Goal: Transaction & Acquisition: Purchase product/service

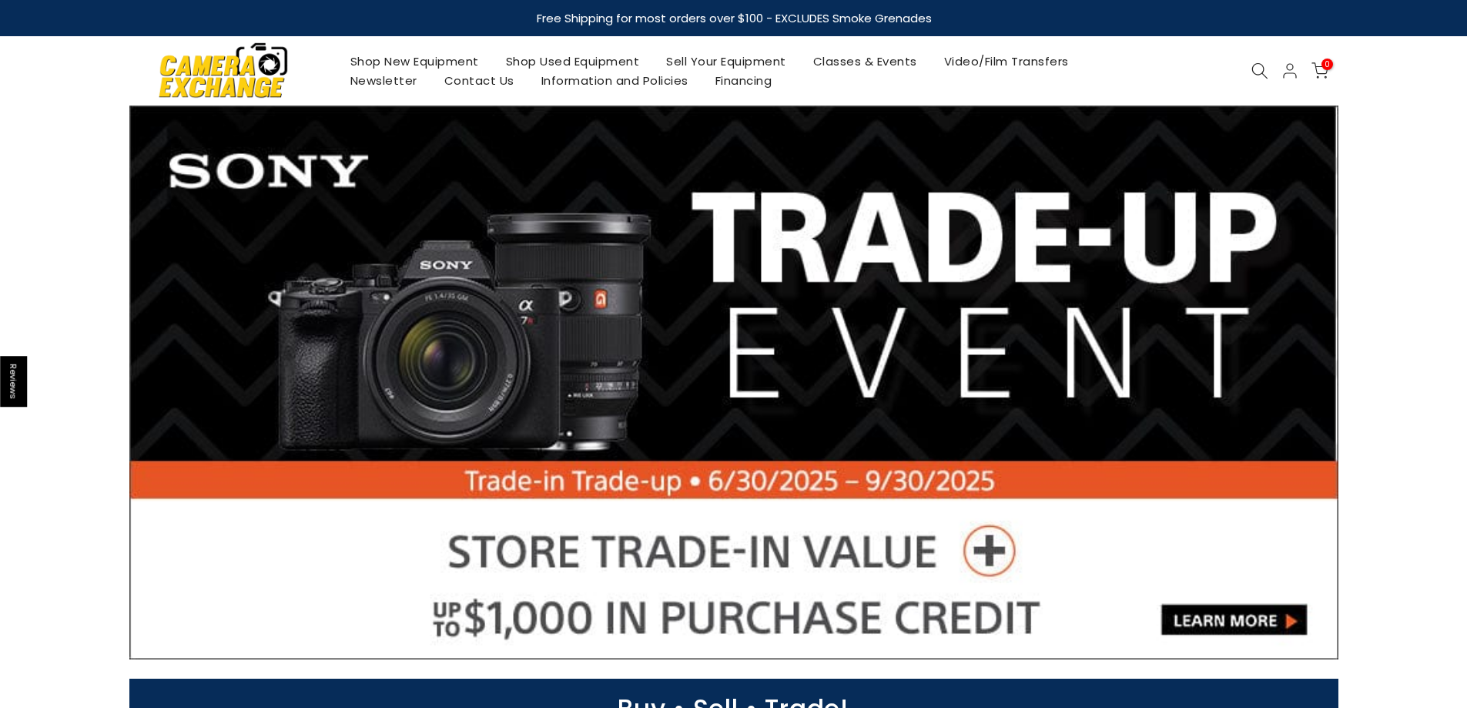
click at [452, 63] on link "Shop New Equipment" at bounding box center [415, 61] width 156 height 19
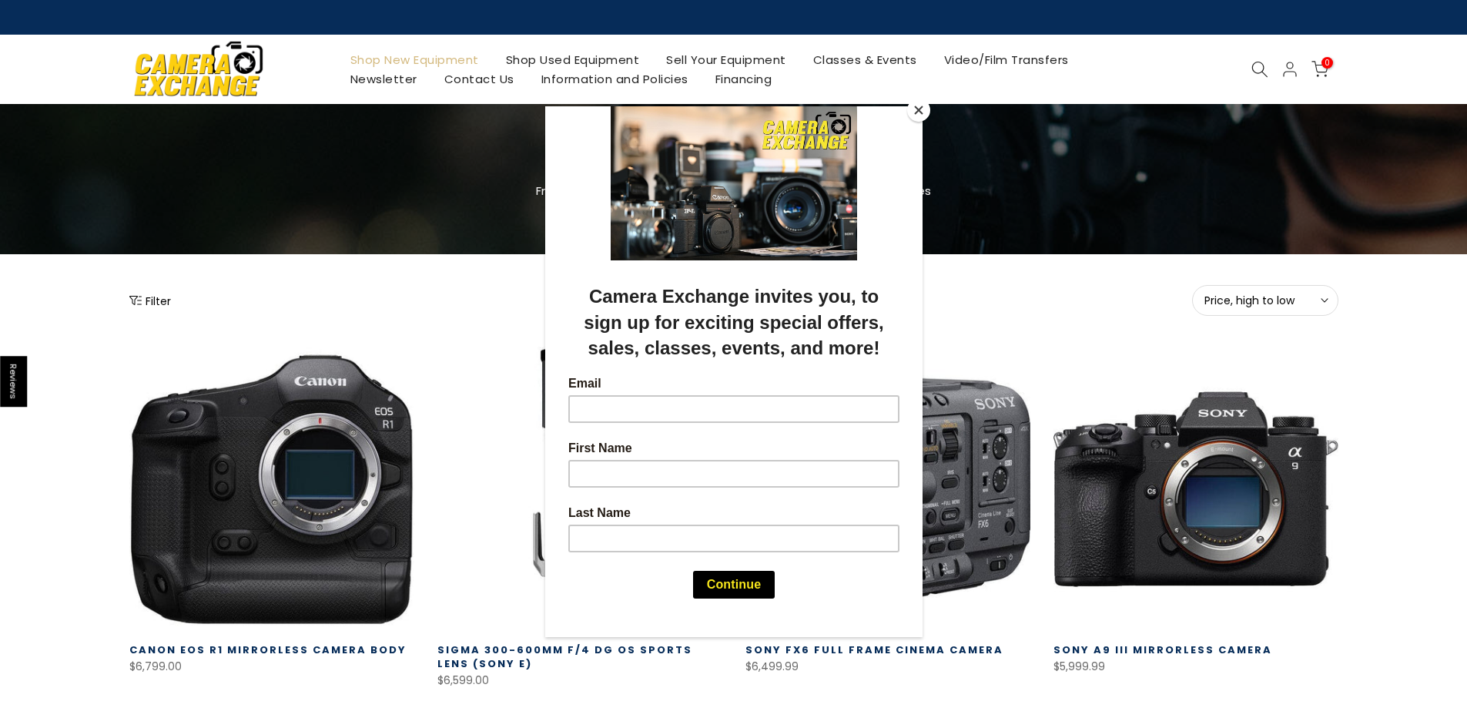
click at [1258, 71] on div at bounding box center [733, 354] width 1467 height 708
click at [1262, 65] on div at bounding box center [733, 354] width 1467 height 708
click at [1030, 312] on div at bounding box center [733, 354] width 1467 height 708
click at [922, 103] on button "Close" at bounding box center [918, 110] width 23 height 23
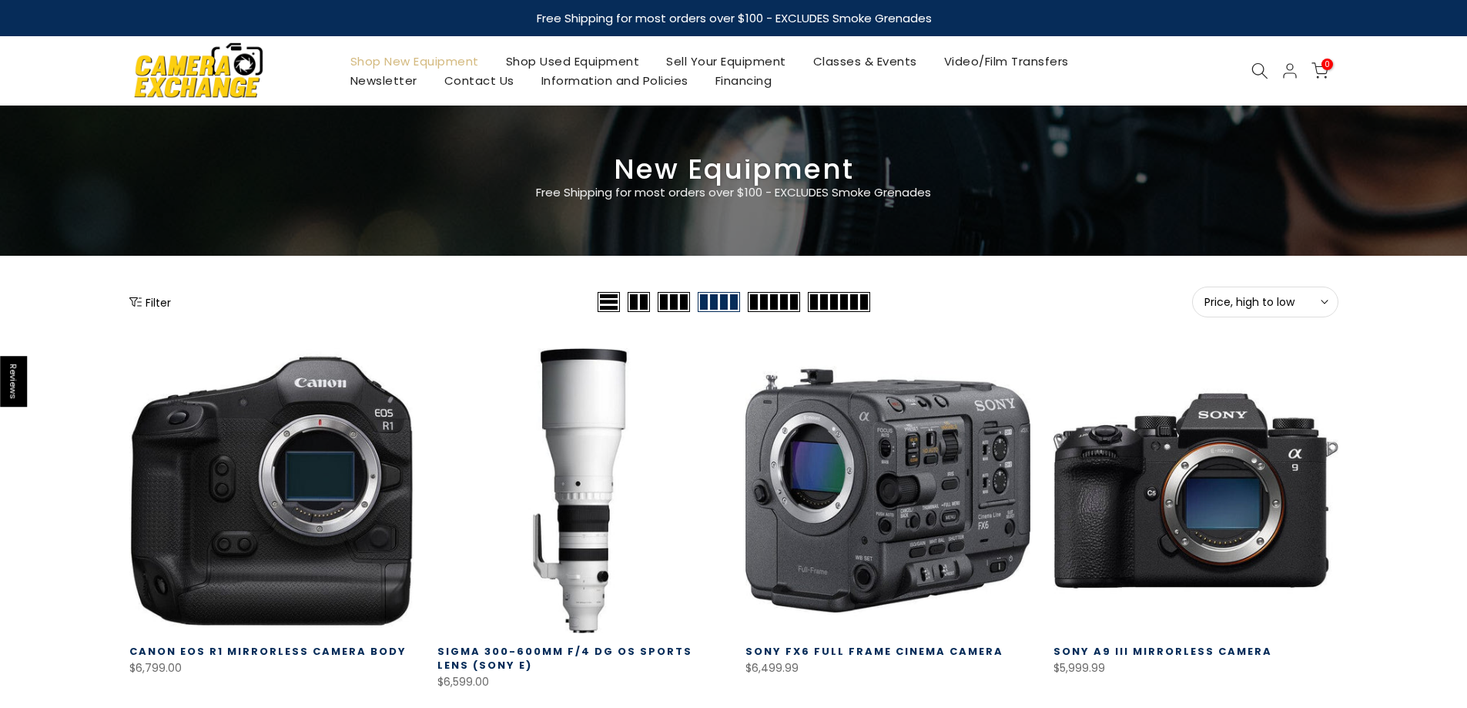
click at [1256, 62] on div "0 / $0.00" at bounding box center [1290, 71] width 89 height 18
click at [1259, 71] on icon at bounding box center [1260, 70] width 17 height 17
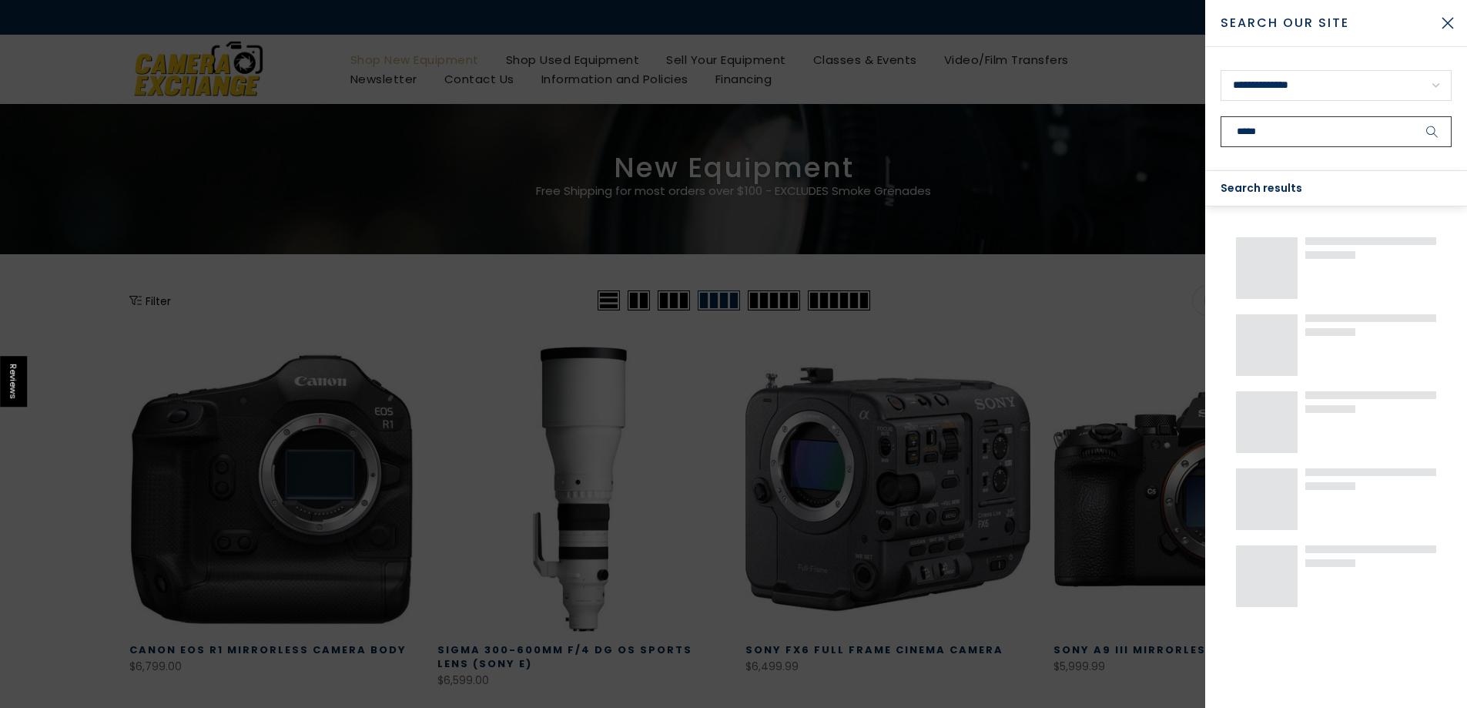
type input "*****"
click at [1414, 116] on button "submit" at bounding box center [1433, 131] width 39 height 31
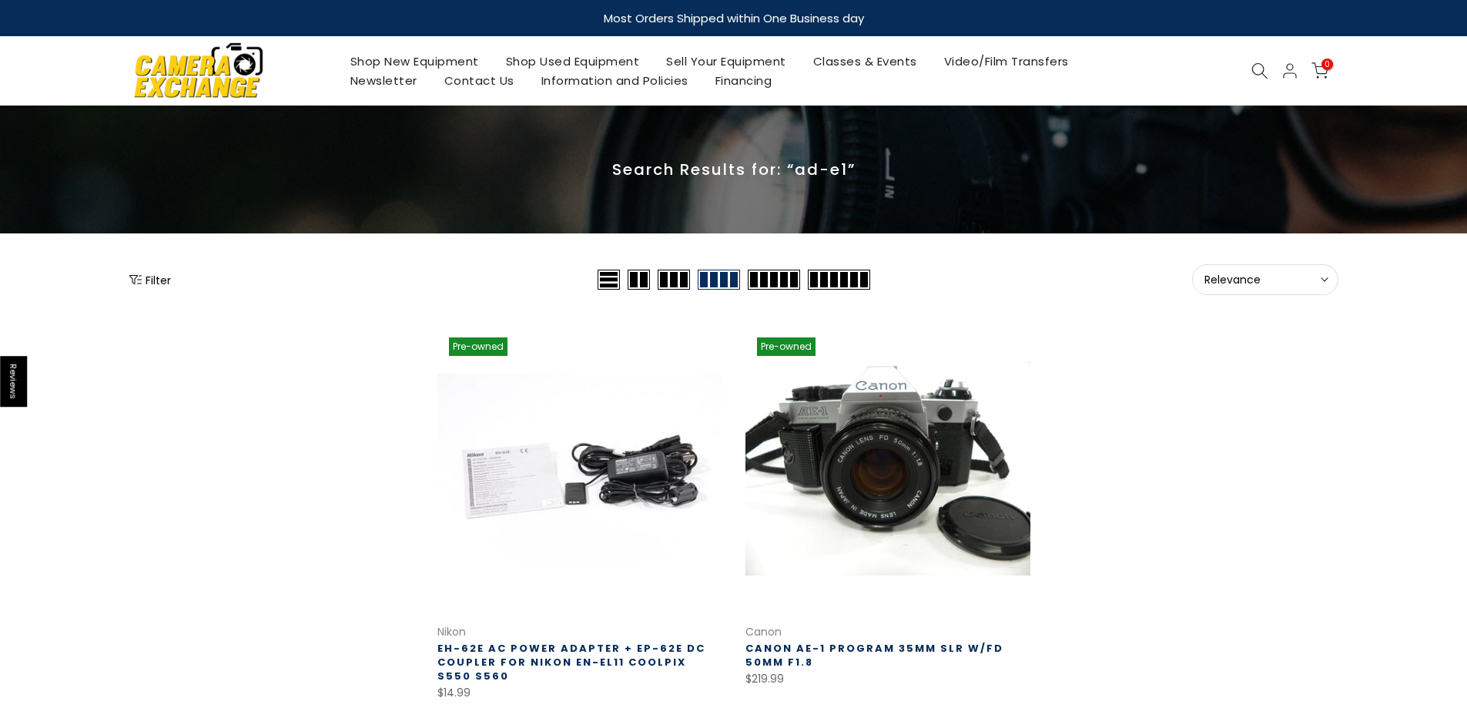
click at [1266, 73] on icon at bounding box center [1260, 70] width 17 height 17
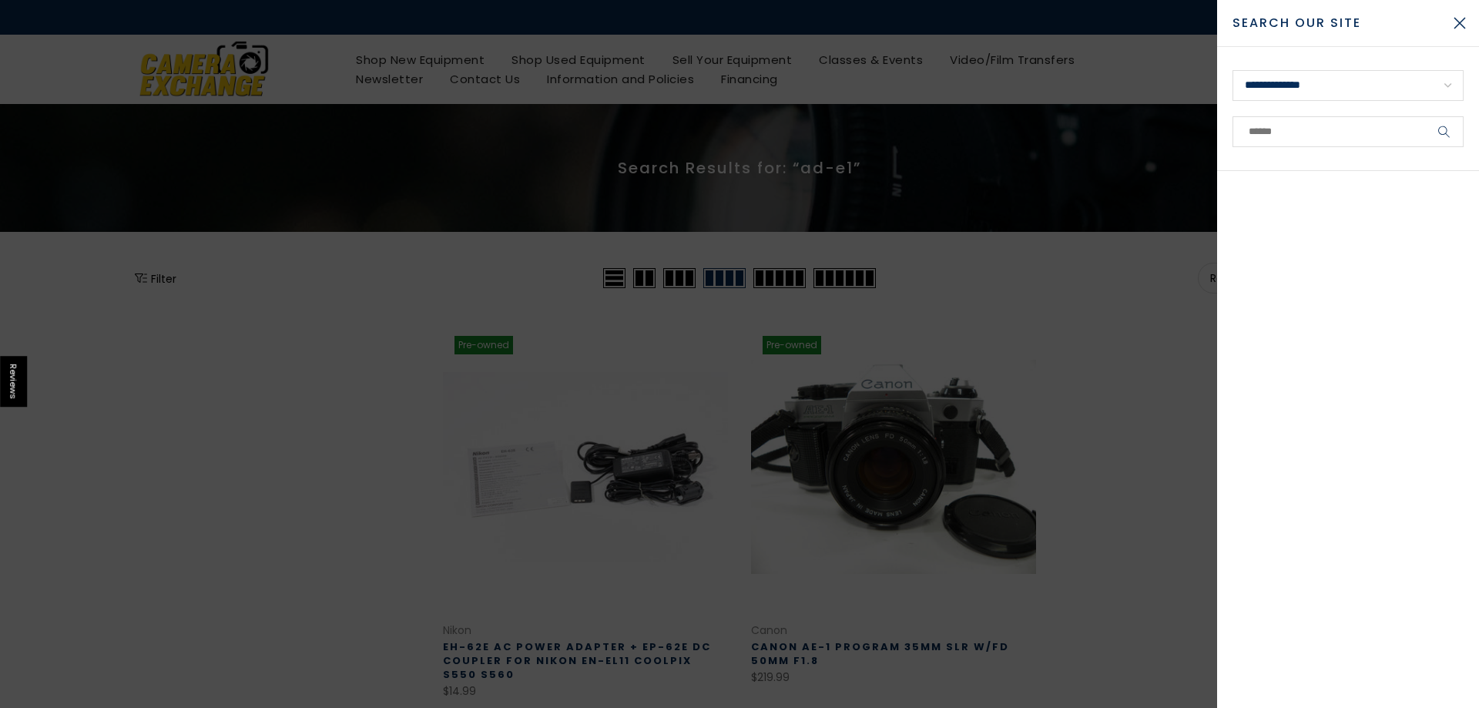
drag, startPoint x: 362, startPoint y: 389, endPoint x: 300, endPoint y: 227, distance: 173.4
click at [361, 387] on div at bounding box center [739, 354] width 1479 height 708
